Goal: Task Accomplishment & Management: Manage account settings

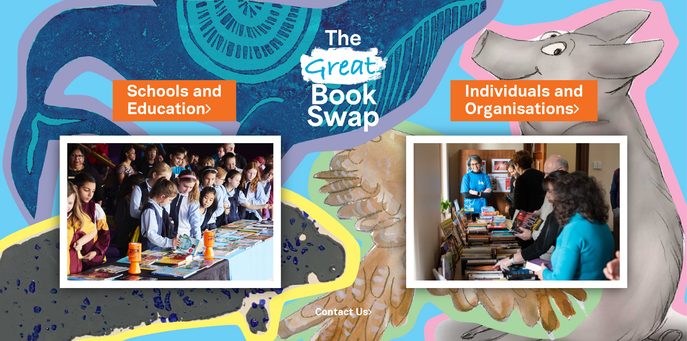
click at [334, 85] on img at bounding box center [344, 78] width 104 height 138
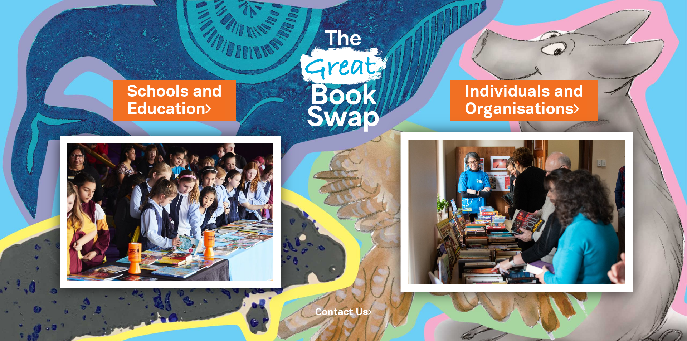
click at [531, 181] on img at bounding box center [517, 212] width 232 height 160
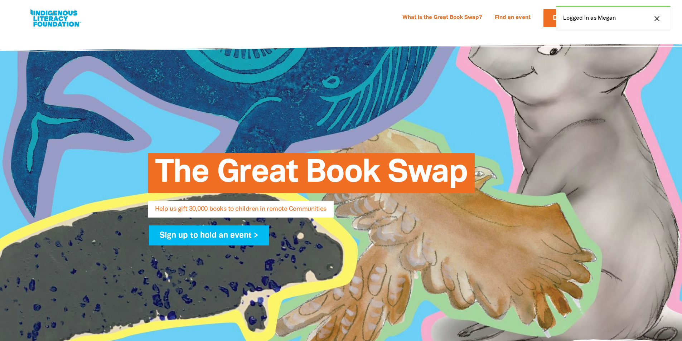
select select "AU"
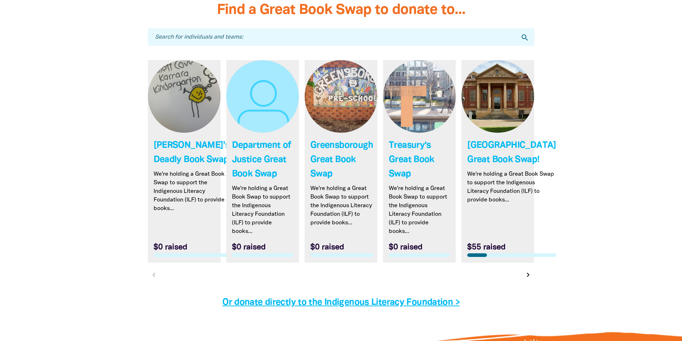
scroll to position [2147, 0]
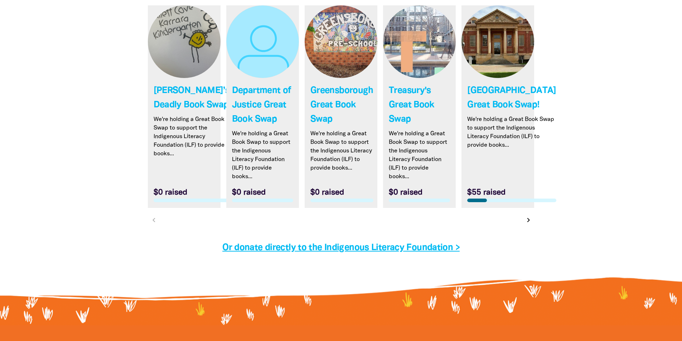
click at [526, 224] on icon "chevron_right" at bounding box center [528, 220] width 9 height 9
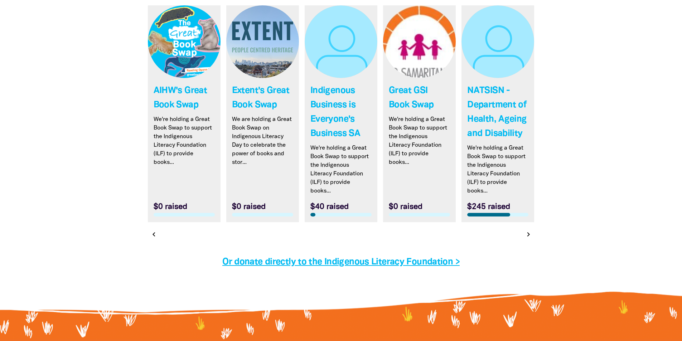
click at [526, 236] on icon "chevron_right" at bounding box center [528, 234] width 9 height 9
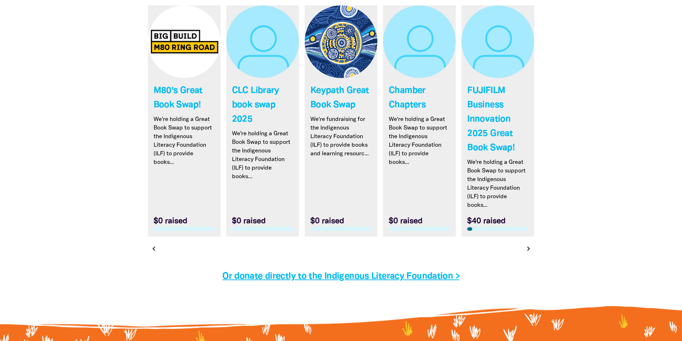
click at [527, 249] on icon "chevron_right" at bounding box center [528, 248] width 9 height 9
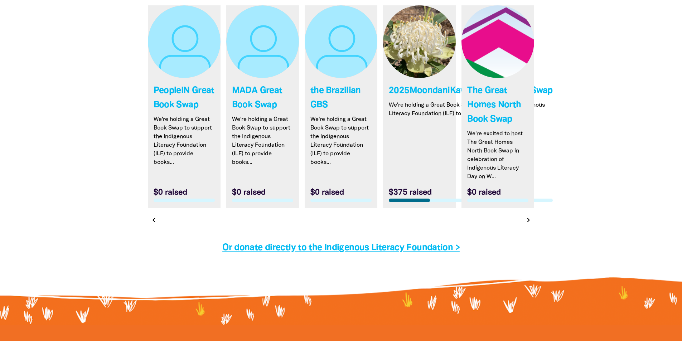
click at [529, 223] on icon "chevron_right" at bounding box center [528, 220] width 9 height 9
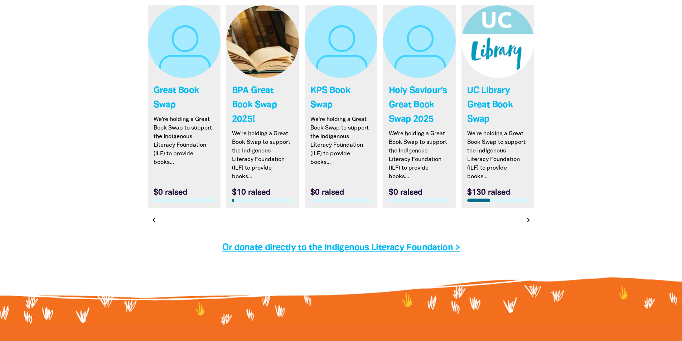
click at [527, 222] on icon "chevron_right" at bounding box center [528, 220] width 9 height 9
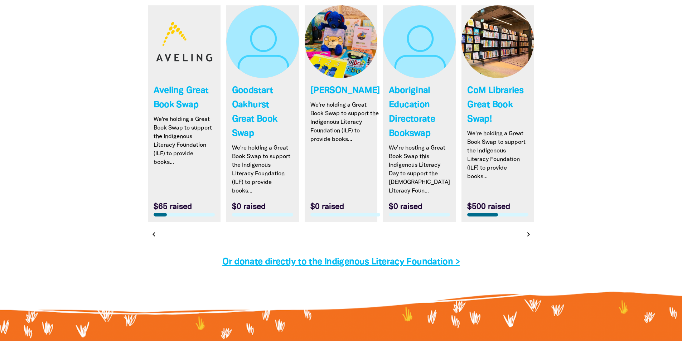
click at [526, 239] on icon "chevron_right" at bounding box center [528, 234] width 9 height 9
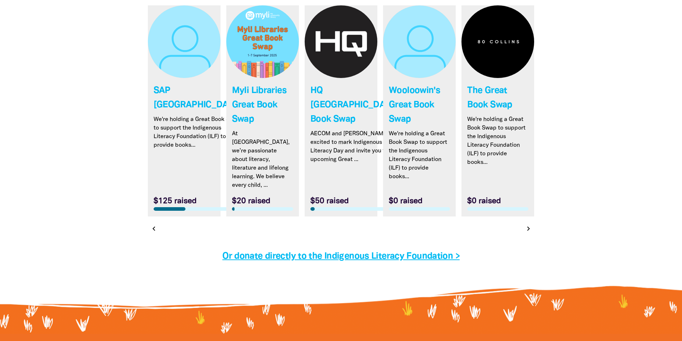
click at [528, 224] on icon "chevron_right" at bounding box center [528, 228] width 9 height 9
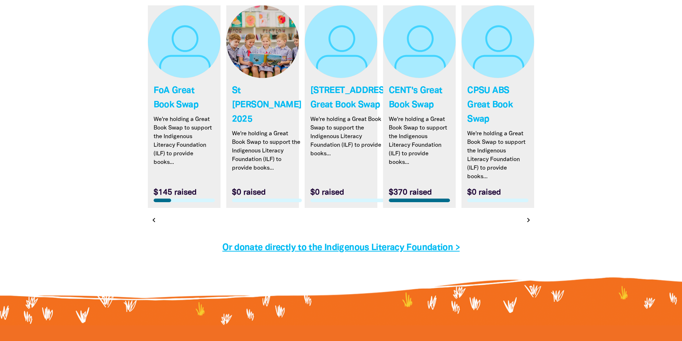
click at [527, 222] on icon "chevron_right" at bounding box center [528, 220] width 9 height 9
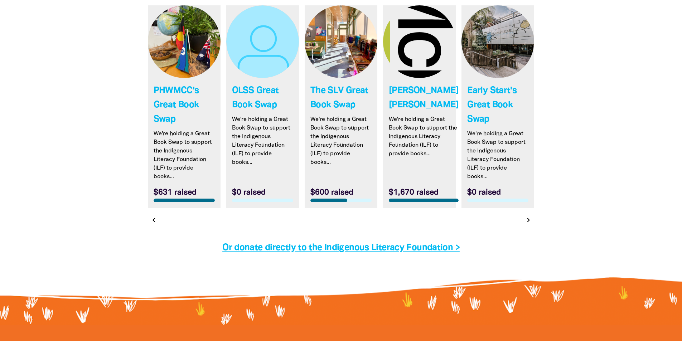
click at [528, 221] on icon "chevron_right" at bounding box center [528, 220] width 9 height 9
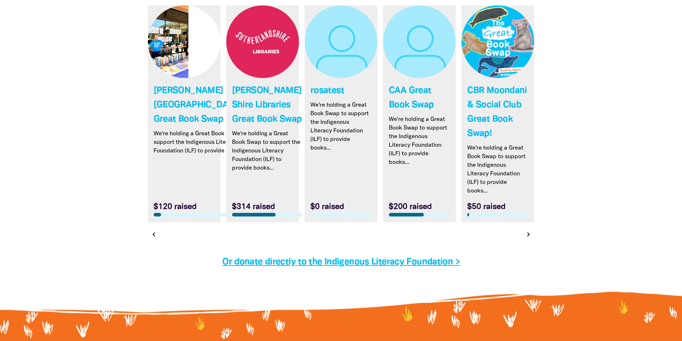
click at [526, 237] on icon "chevron_right" at bounding box center [528, 234] width 9 height 9
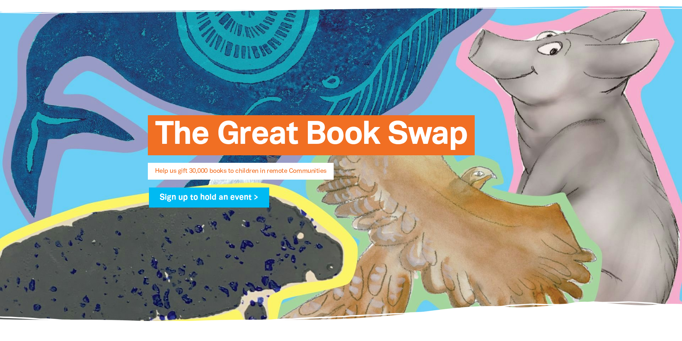
scroll to position [0, 0]
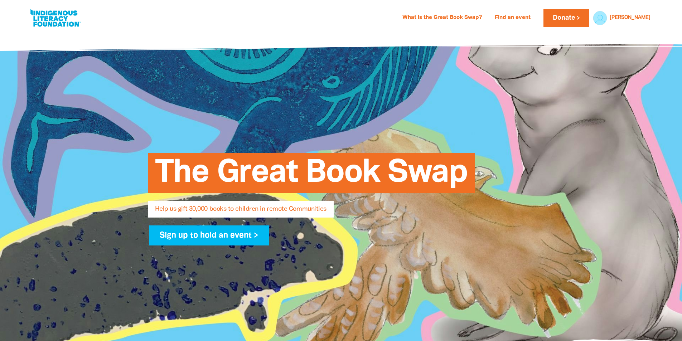
click at [45, 16] on link at bounding box center [56, 18] width 54 height 22
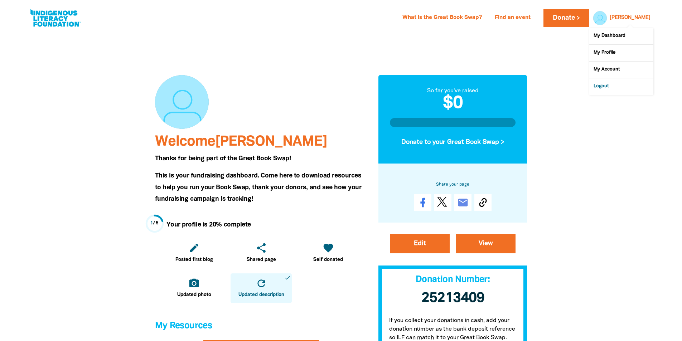
click at [609, 86] on link "Logout" at bounding box center [621, 86] width 64 height 16
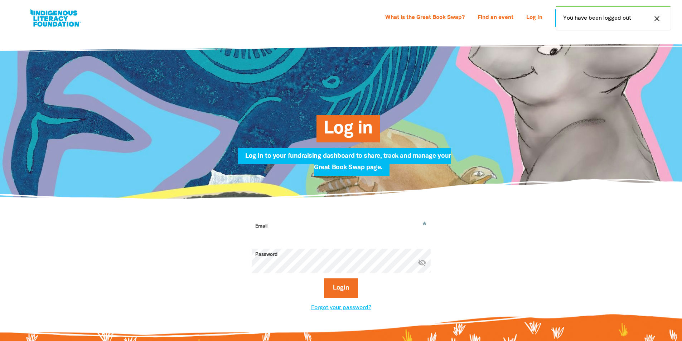
type input "[EMAIL_ADDRESS][DOMAIN_NAME]"
click at [337, 290] on button "Login" at bounding box center [341, 287] width 34 height 19
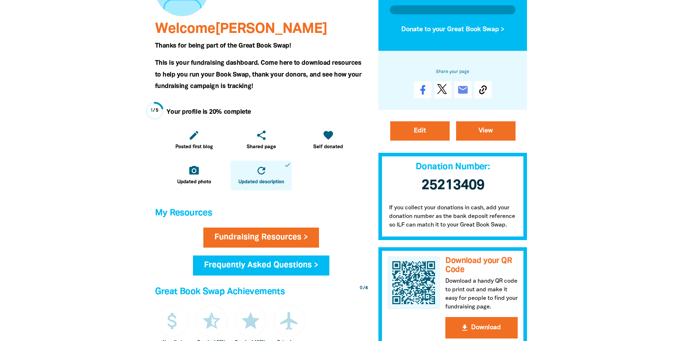
scroll to position [143, 0]
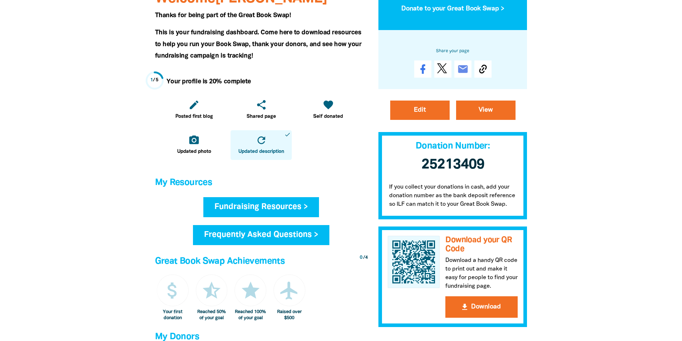
click at [284, 211] on link "Fundraising Resources >" at bounding box center [261, 207] width 116 height 20
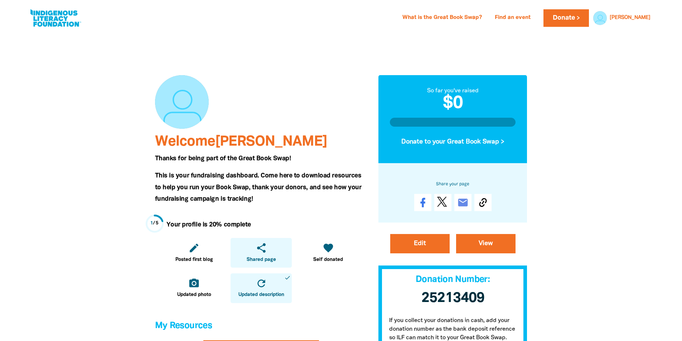
click at [268, 253] on link "share Shared page" at bounding box center [260, 253] width 61 height 30
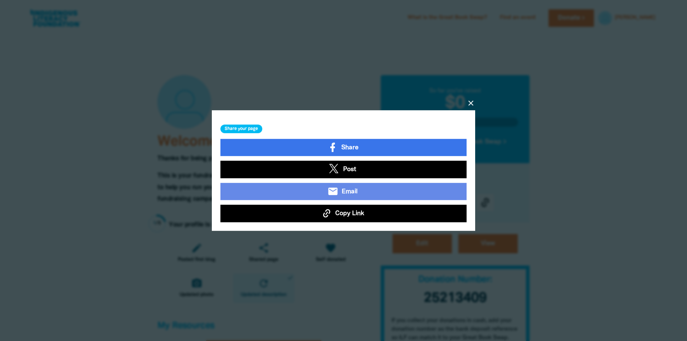
click at [472, 104] on icon "close" at bounding box center [471, 103] width 9 height 9
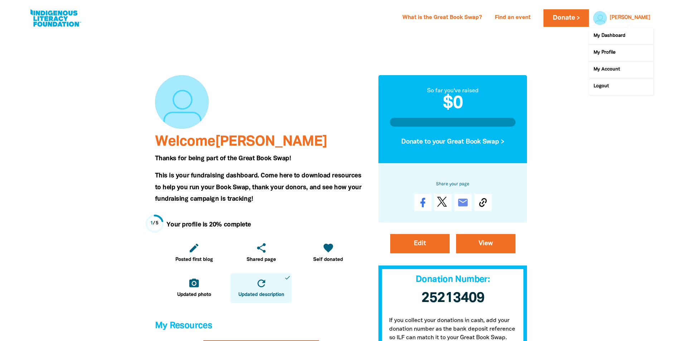
click at [644, 17] on link "[PERSON_NAME]" at bounding box center [629, 17] width 41 height 5
click at [613, 86] on link "Logout" at bounding box center [621, 86] width 64 height 16
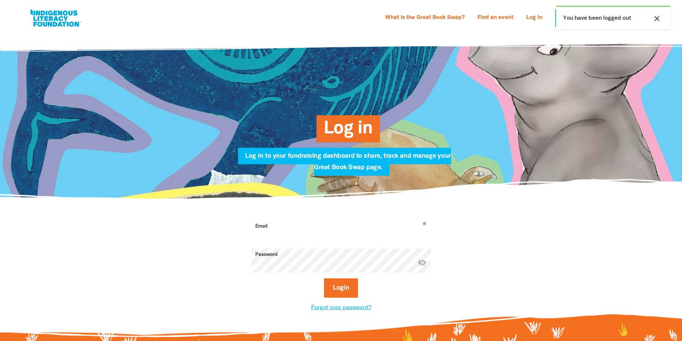
type input "[EMAIL_ADDRESS][DOMAIN_NAME]"
click at [57, 16] on link at bounding box center [56, 18] width 54 height 22
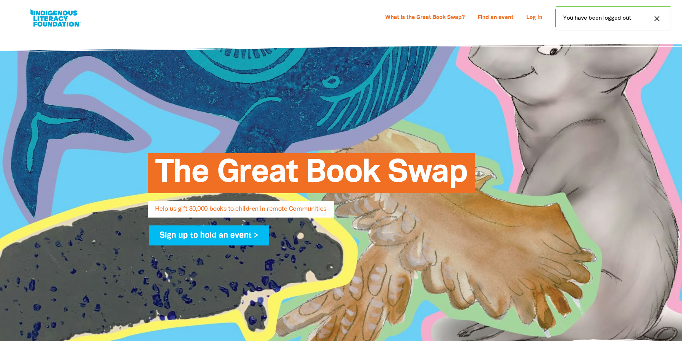
select select "AU"
type input "[EMAIL_ADDRESS][DOMAIN_NAME]"
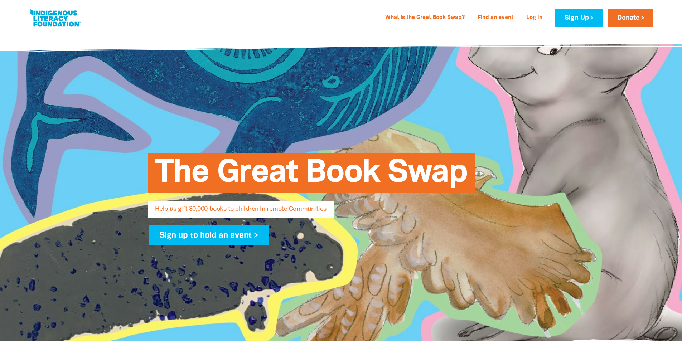
click at [57, 17] on link at bounding box center [56, 18] width 54 height 22
click at [56, 14] on link at bounding box center [56, 18] width 54 height 22
